Goal: Communication & Community: Answer question/provide support

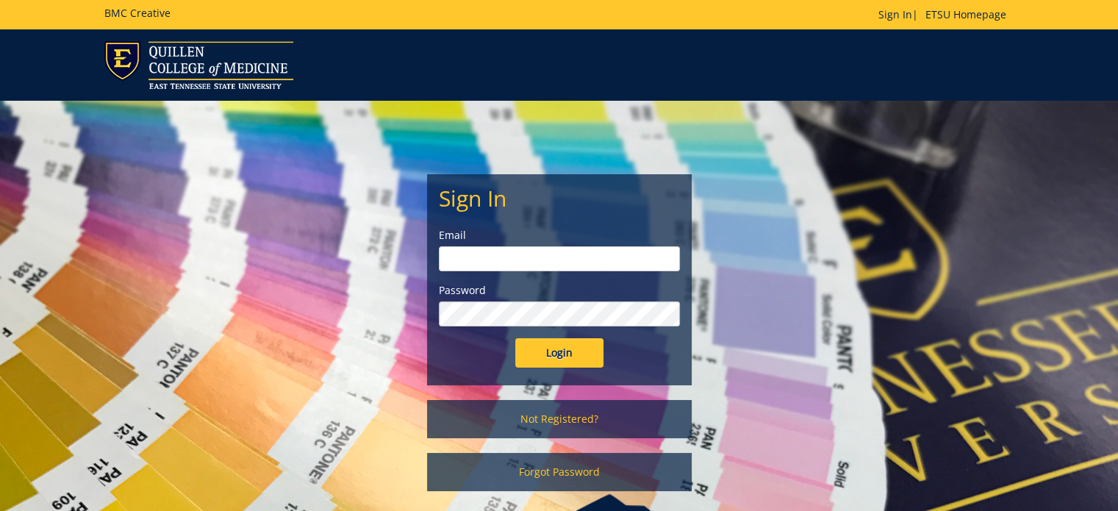
type input "kunisch@etsu.edu"
click at [547, 356] on input "Login" at bounding box center [559, 352] width 88 height 29
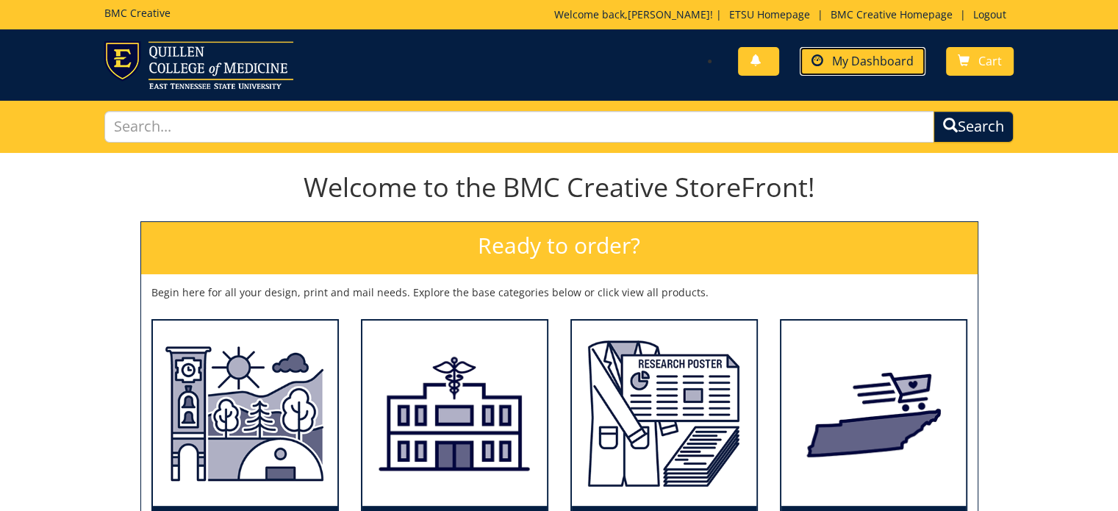
click at [888, 56] on span "My Dashboard" at bounding box center [873, 61] width 82 height 16
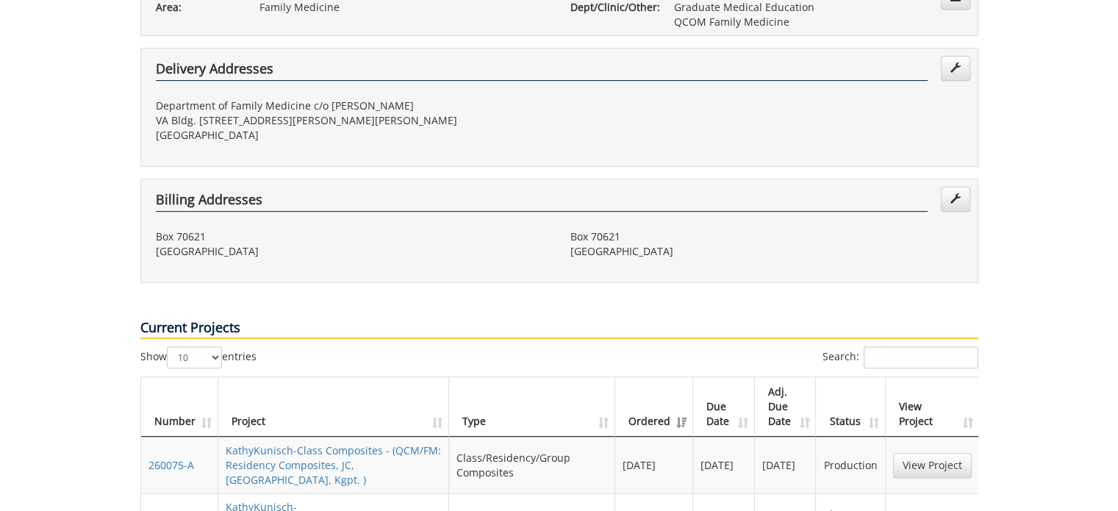
scroll to position [441, 0]
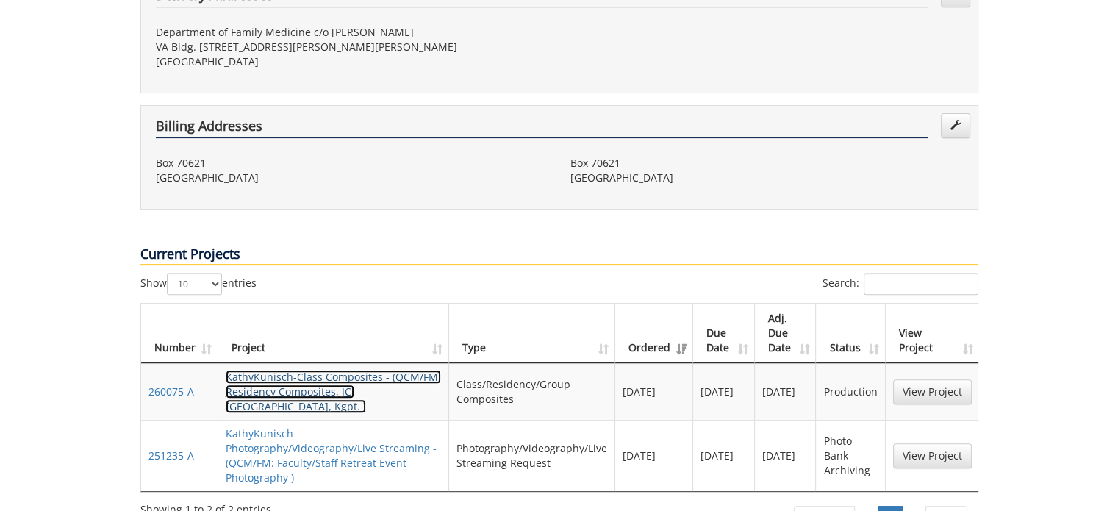
click at [292, 370] on link "KathyKunisch-Class Composites - (QCM/FM: Residency Composites, JC, Bristol, Kgp…" at bounding box center [333, 391] width 215 height 43
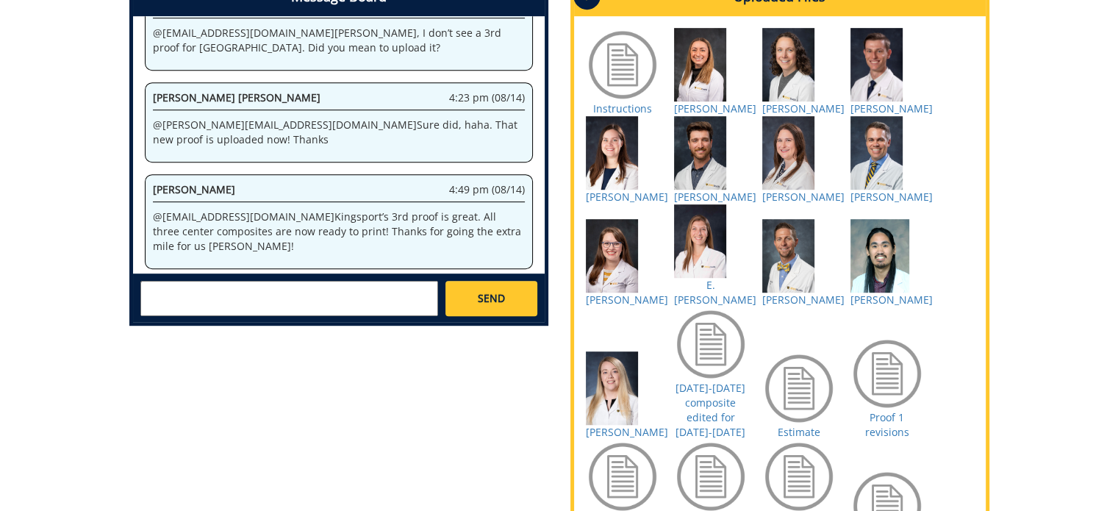
scroll to position [735, 0]
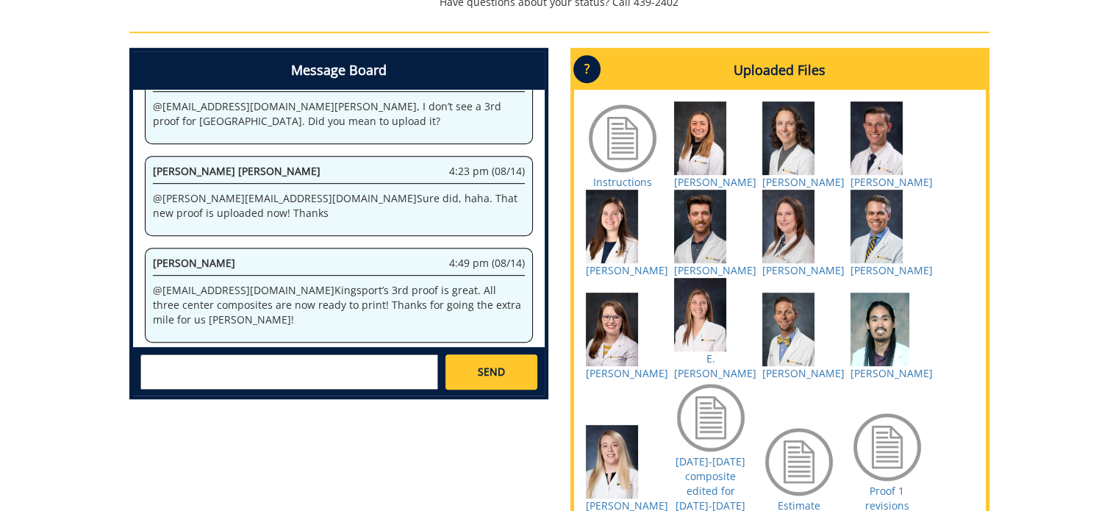
click at [168, 355] on textarea at bounding box center [289, 371] width 298 height 35
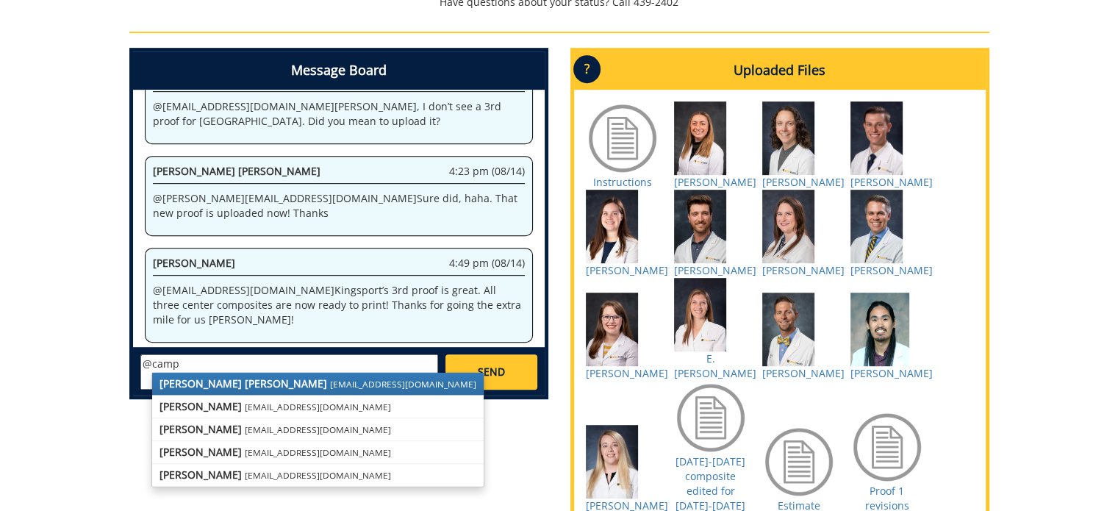
click at [231, 376] on strong "[PERSON_NAME] [PERSON_NAME]" at bounding box center [243, 383] width 168 height 14
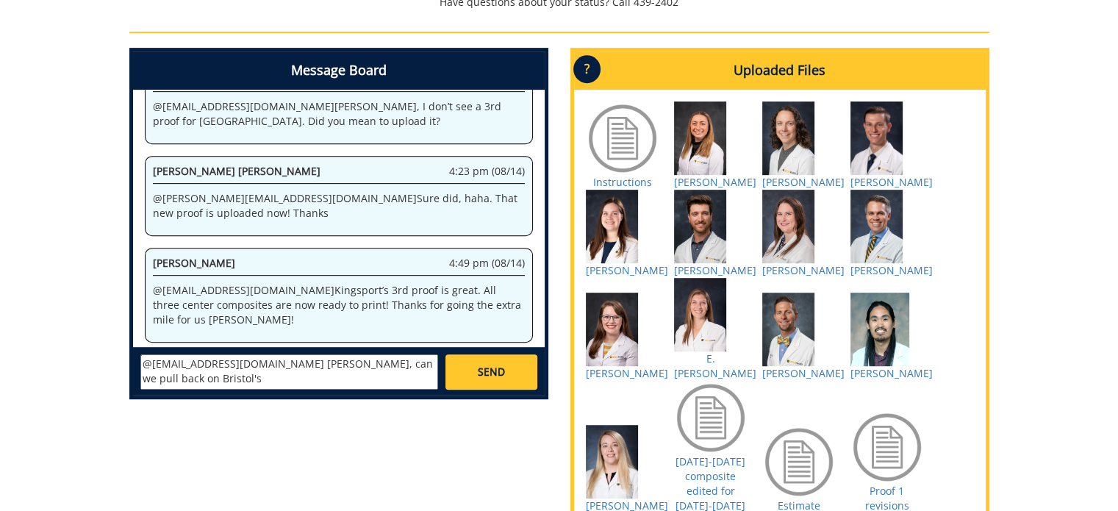
drag, startPoint x: 316, startPoint y: 349, endPoint x: 307, endPoint y: 345, distance: 9.9
click at [308, 354] on textarea "@[EMAIL_ADDRESS][DOMAIN_NAME] [PERSON_NAME], can we pull back on Bristol's" at bounding box center [289, 371] width 298 height 35
click at [309, 354] on textarea "@[EMAIL_ADDRESS][DOMAIN_NAME] [PERSON_NAME], we pull back on Bristol's" at bounding box center [289, 371] width 298 height 35
click at [193, 367] on textarea "@[EMAIL_ADDRESS][DOMAIN_NAME] [PERSON_NAME], we need to pull back on Bristol's" at bounding box center [289, 371] width 298 height 35
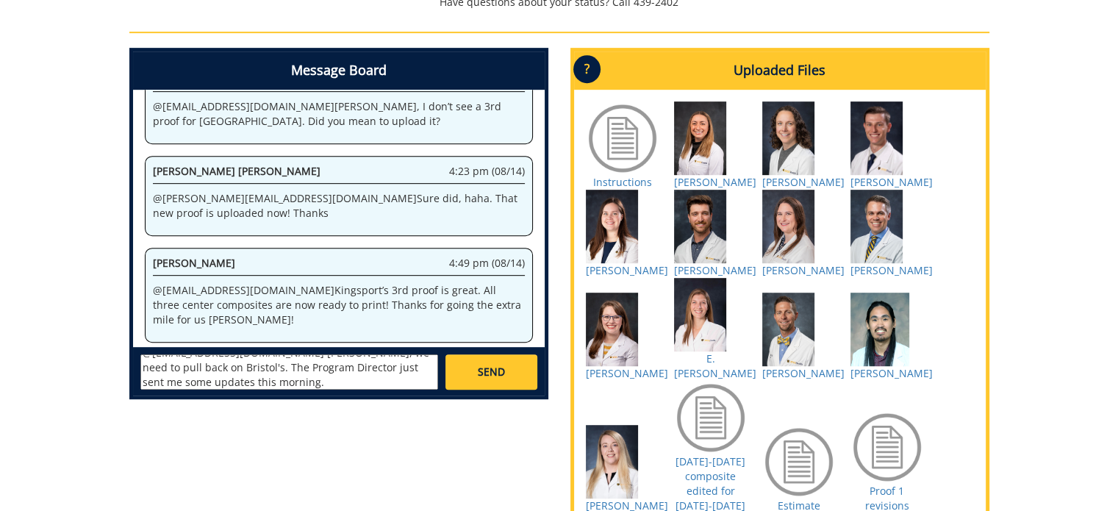
click at [223, 367] on textarea "@[EMAIL_ADDRESS][DOMAIN_NAME] [PERSON_NAME], we need to pull back on Bristol's.…" at bounding box center [289, 371] width 298 height 35
click at [248, 354] on textarea "@[EMAIL_ADDRESS][DOMAIN_NAME] [PERSON_NAME], we need to pull back on Bristol's.…" at bounding box center [289, 371] width 298 height 35
click at [271, 367] on textarea "@[EMAIL_ADDRESS][DOMAIN_NAME] [PERSON_NAME], we need to pull back on Bristol's.…" at bounding box center [289, 371] width 298 height 35
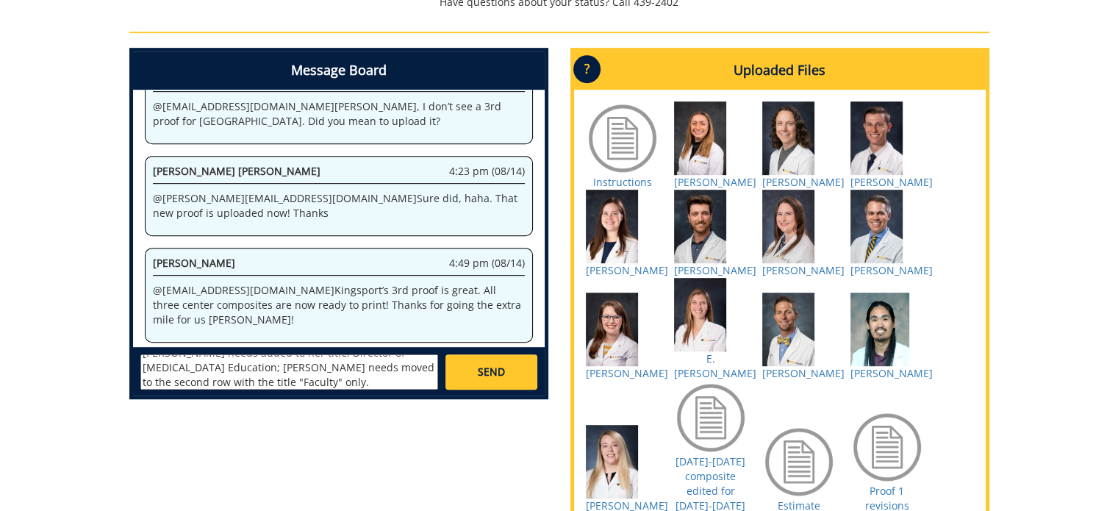
scroll to position [70, 0]
type textarea "@[EMAIL_ADDRESS][DOMAIN_NAME] [PERSON_NAME], we need to pull back on Bristol's.…"
click at [482, 365] on span "SEND" at bounding box center [491, 372] width 27 height 15
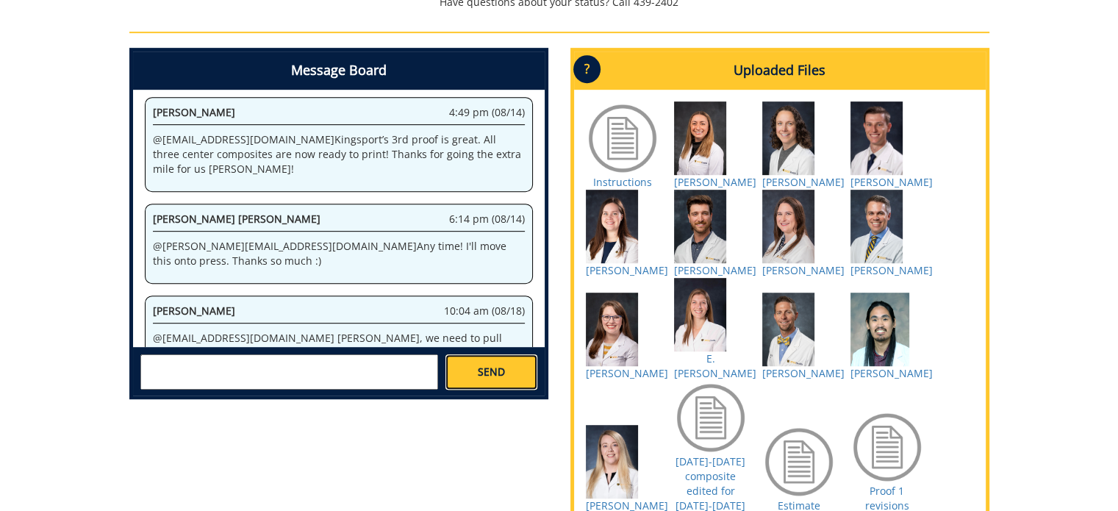
scroll to position [5001, 0]
